Goal: Task Accomplishment & Management: Manage account settings

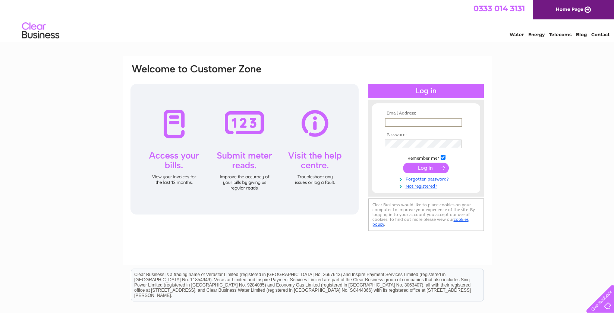
type input "[EMAIL_ADDRESS][DOMAIN_NAME]"
click at [426, 167] on input "submit" at bounding box center [426, 168] width 46 height 10
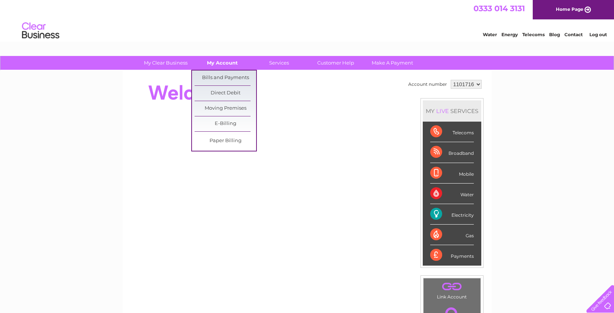
click at [219, 67] on link "My Account" at bounding box center [223, 63] width 62 height 14
click at [219, 76] on link "Bills and Payments" at bounding box center [226, 78] width 62 height 15
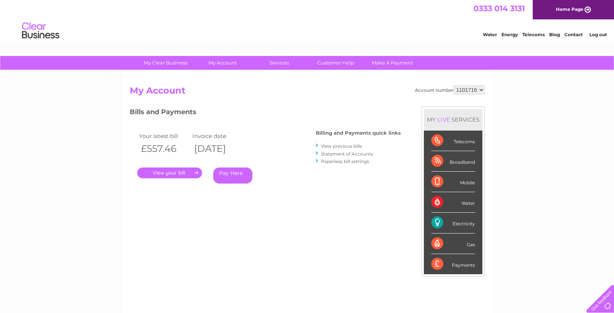
click at [164, 171] on link "." at bounding box center [169, 173] width 65 height 11
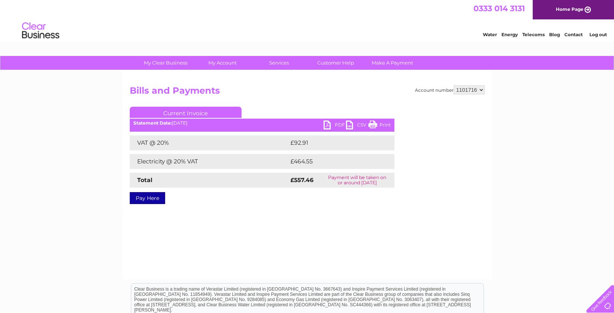
click at [329, 126] on link "PDF" at bounding box center [335, 126] width 22 height 11
click at [603, 35] on link "Log out" at bounding box center [599, 35] width 18 height 6
